Goal: Task Accomplishment & Management: Manage account settings

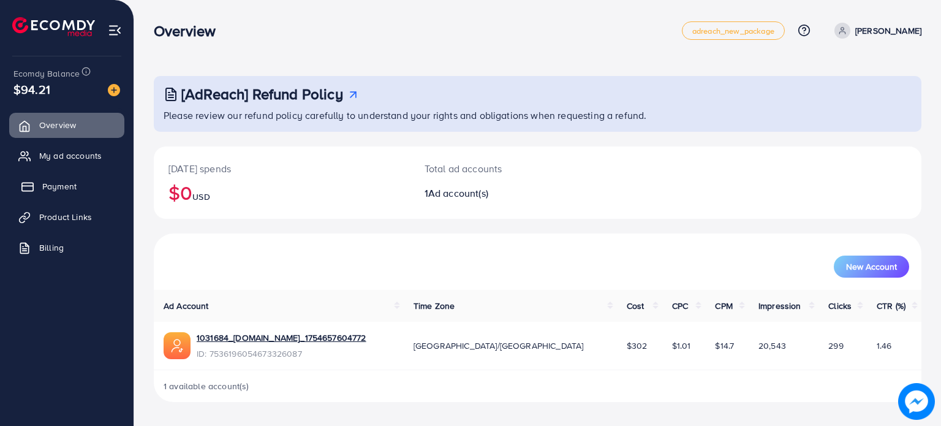
click at [62, 188] on span "Payment" at bounding box center [59, 186] width 34 height 12
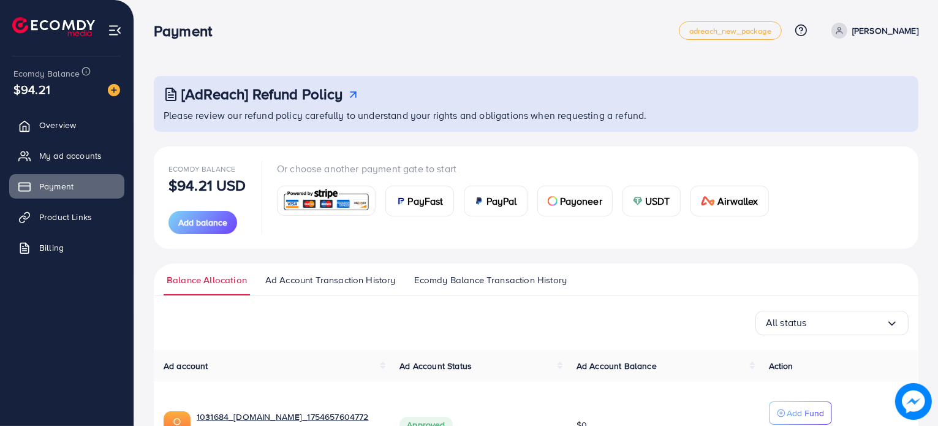
click at [653, 201] on span "USDT" at bounding box center [657, 201] width 25 height 15
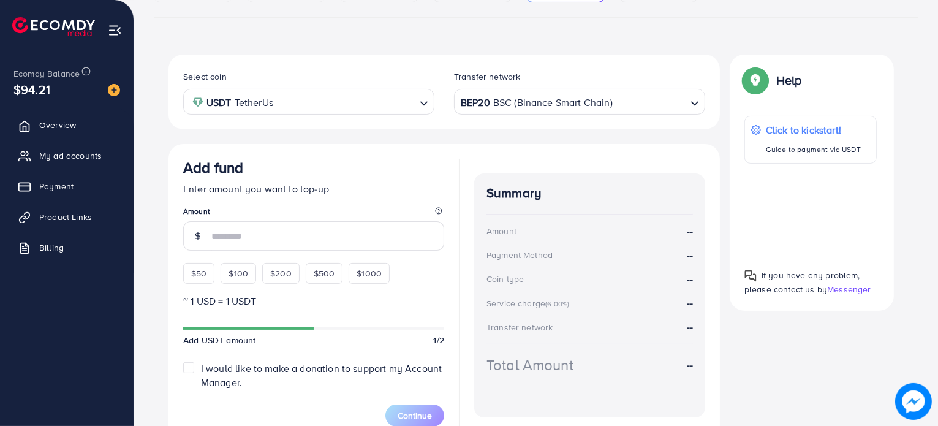
scroll to position [237, 0]
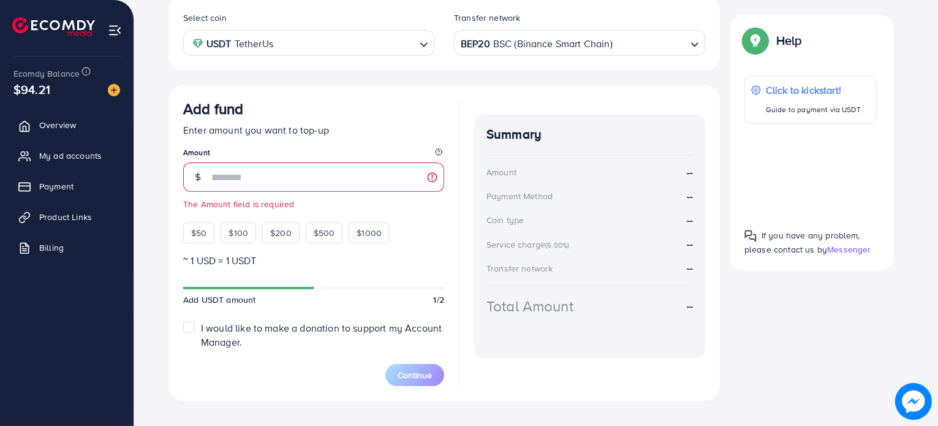
click at [524, 310] on div "Total Amount" at bounding box center [530, 305] width 87 height 21
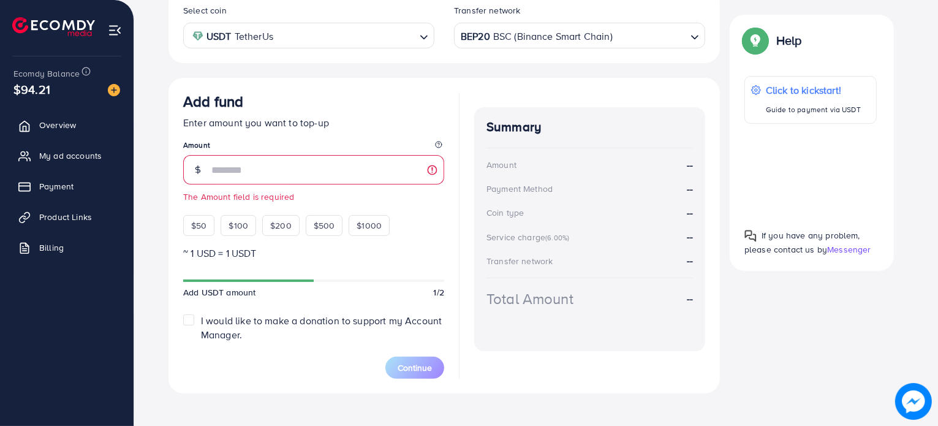
scroll to position [255, 0]
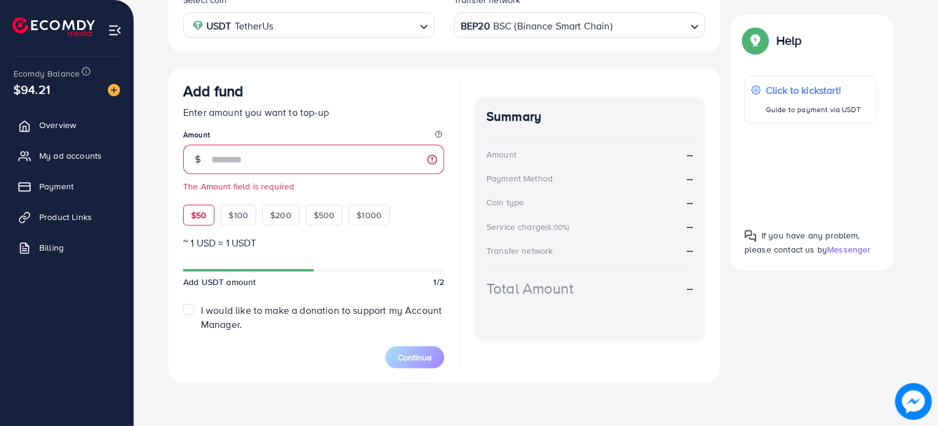
click at [208, 216] on div "$50" at bounding box center [198, 215] width 31 height 21
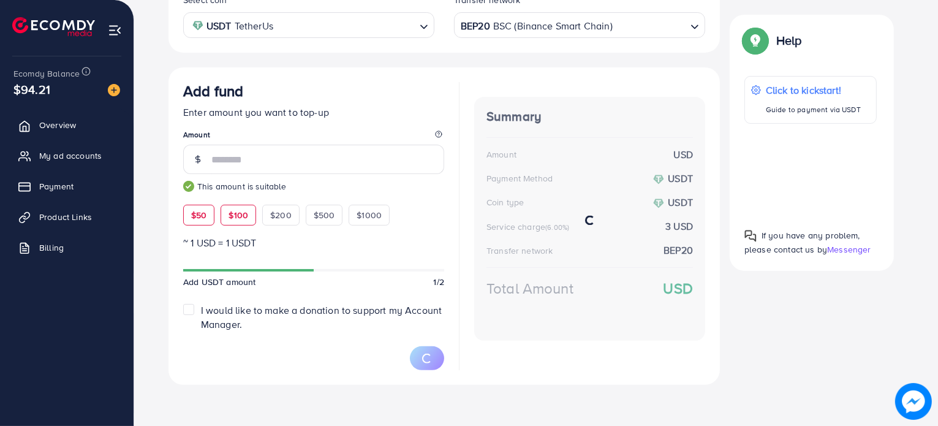
click at [237, 216] on span "$100" at bounding box center [239, 215] width 20 height 12
type input "***"
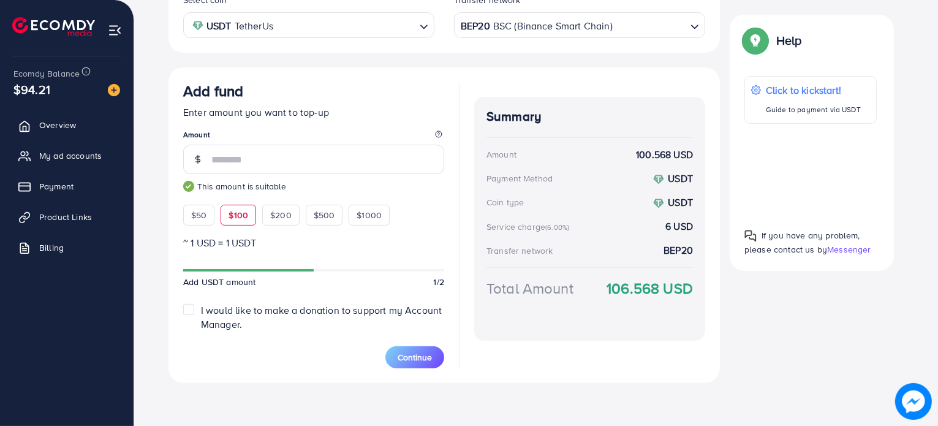
click at [201, 312] on label "I would like to make a donation to support my Account Manager." at bounding box center [322, 317] width 243 height 28
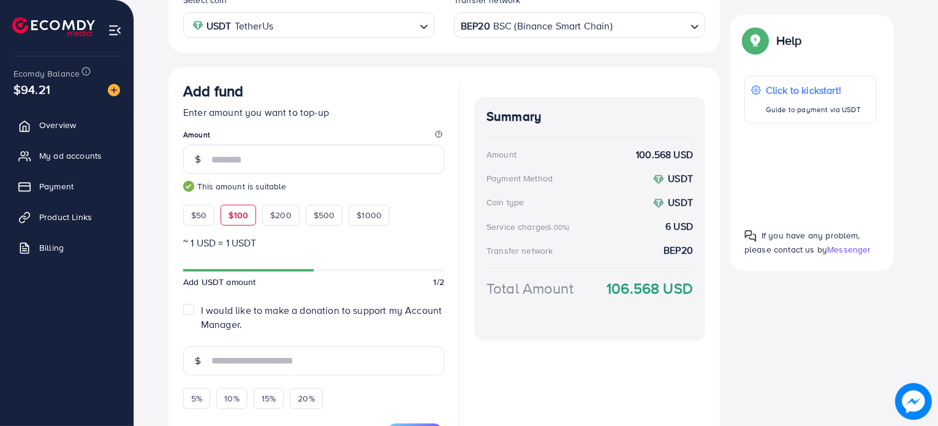
click at [201, 312] on label "I would like to make a donation to support my Account Manager." at bounding box center [322, 317] width 243 height 28
type input "*"
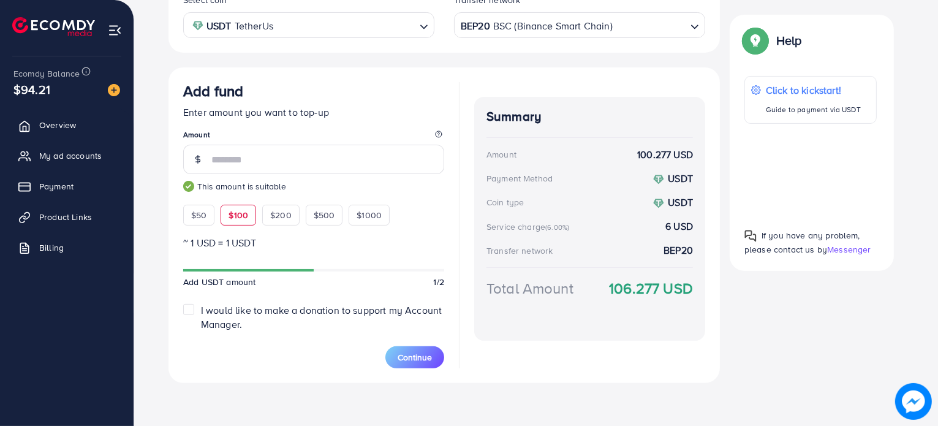
click at [846, 249] on span "Messenger" at bounding box center [849, 249] width 44 height 12
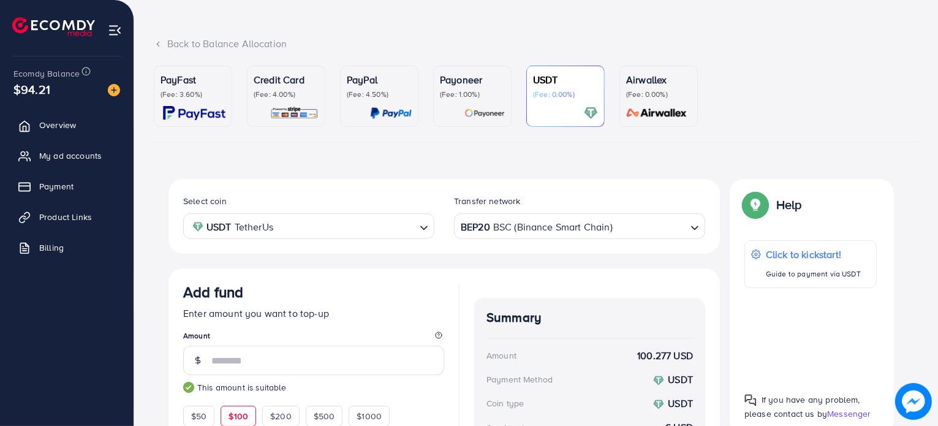
scroll to position [0, 0]
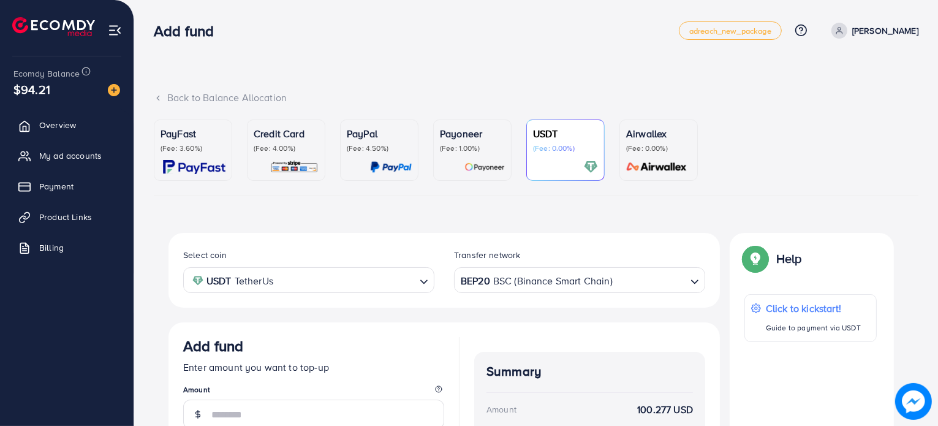
click at [31, 90] on span "$94.21" at bounding box center [31, 89] width 37 height 18
click at [164, 102] on div "Back to Balance Allocation" at bounding box center [536, 98] width 765 height 14
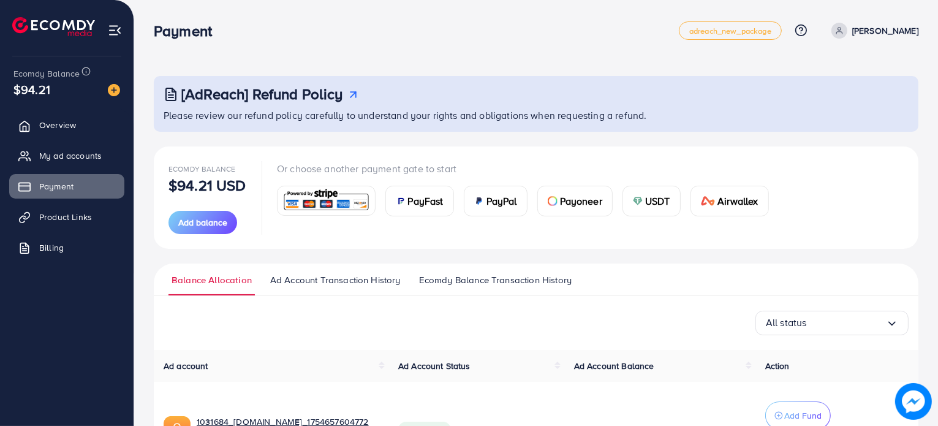
click at [336, 280] on span "Ad Account Transaction History" at bounding box center [335, 279] width 131 height 13
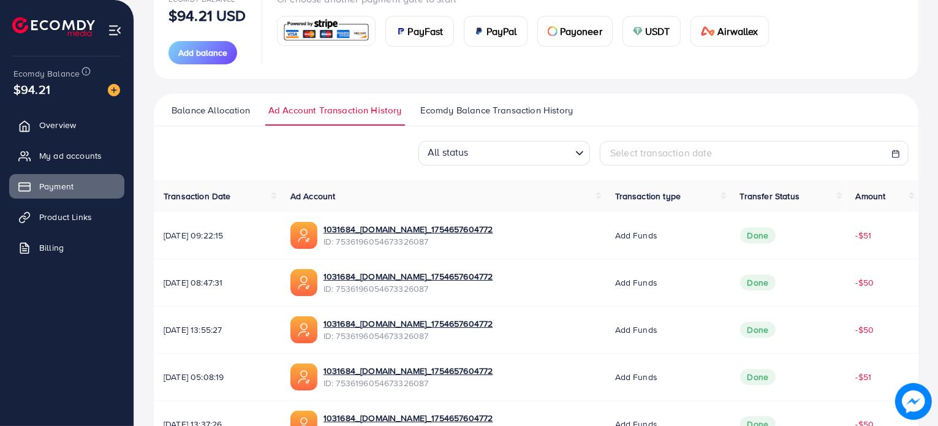
scroll to position [169, 0]
click at [471, 115] on span "Ecomdy Balance Transaction History" at bounding box center [496, 110] width 153 height 13
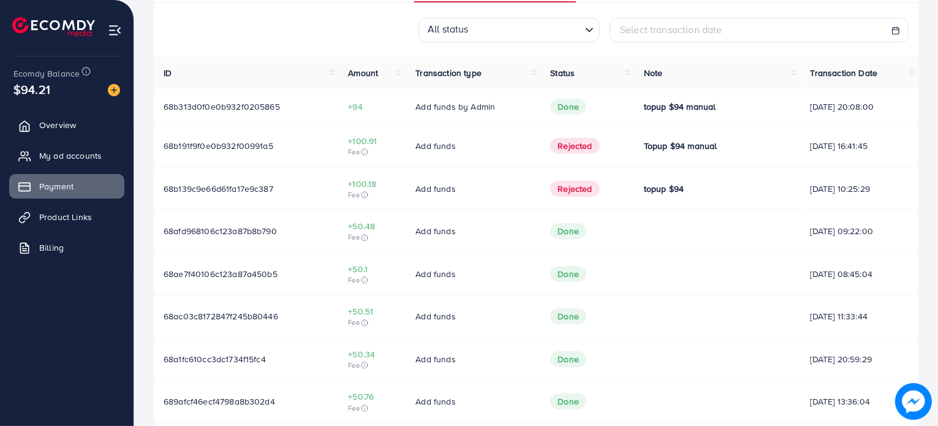
scroll to position [292, 0]
drag, startPoint x: 338, startPoint y: 139, endPoint x: 377, endPoint y: 143, distance: 38.8
click at [377, 143] on td "+100.91 Fee" at bounding box center [371, 147] width 67 height 43
drag, startPoint x: 342, startPoint y: 108, endPoint x: 362, endPoint y: 107, distance: 20.3
click at [362, 107] on span "+94" at bounding box center [372, 107] width 48 height 12
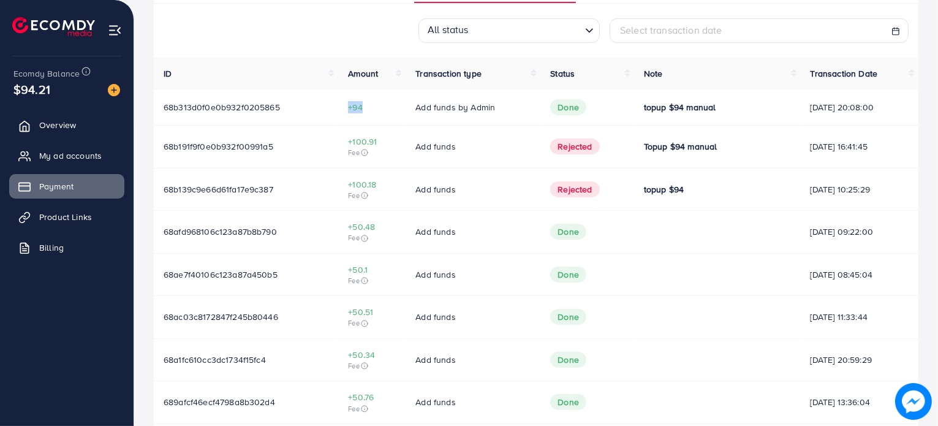
drag, startPoint x: 789, startPoint y: 144, endPoint x: 869, endPoint y: 139, distance: 79.8
click at [869, 140] on span "[DATE] 16:41:45" at bounding box center [860, 146] width 98 height 12
drag, startPoint x: 624, startPoint y: 145, endPoint x: 691, endPoint y: 146, distance: 66.2
click at [691, 146] on td "Topup $94 manual" at bounding box center [717, 147] width 167 height 43
drag, startPoint x: 627, startPoint y: 110, endPoint x: 692, endPoint y: 110, distance: 64.9
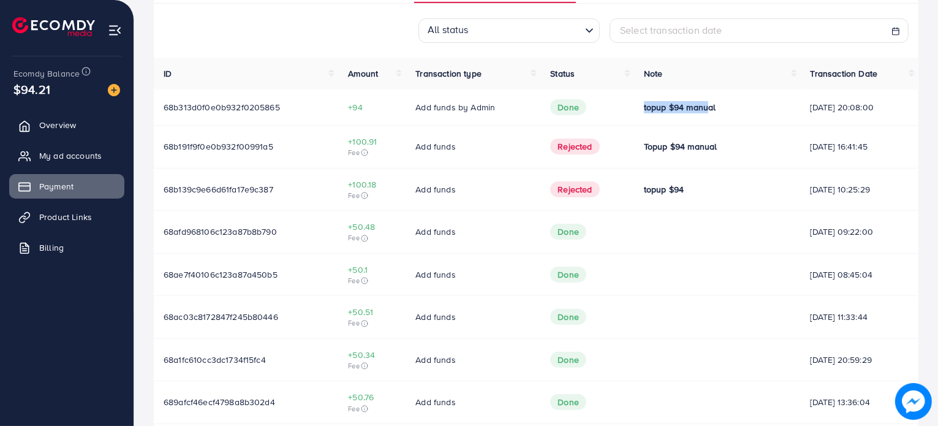
click at [692, 110] on span "topup $94 manual" at bounding box center [680, 107] width 72 height 12
click at [674, 105] on span "topup $94 manual" at bounding box center [680, 107] width 72 height 12
drag, startPoint x: 405, startPoint y: 89, endPoint x: 468, endPoint y: 247, distance: 169.6
click at [468, 247] on tbody "68b313d0f0e0b932f0205865 +94 Add funds by Admin Done topup $94 manual [DATE] 20…" at bounding box center [536, 277] width 765 height 377
click at [316, 35] on div "All status Loading... Select transaction date" at bounding box center [536, 30] width 765 height 25
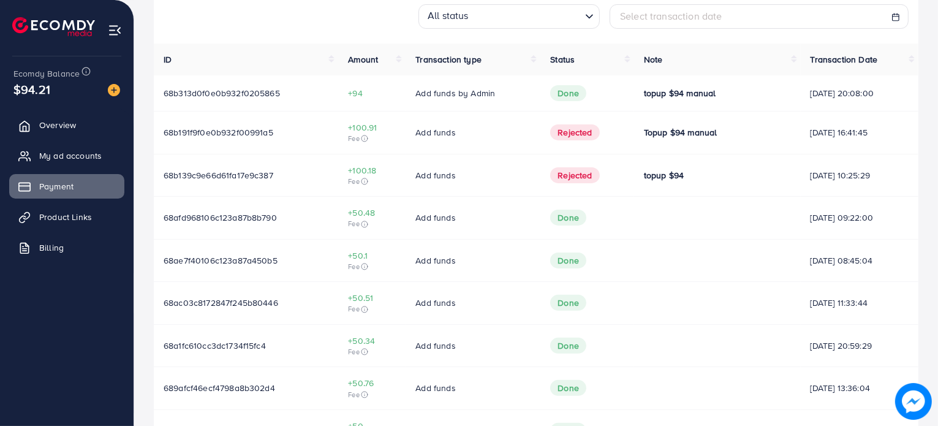
scroll to position [304, 0]
